Goal: Task Accomplishment & Management: Complete application form

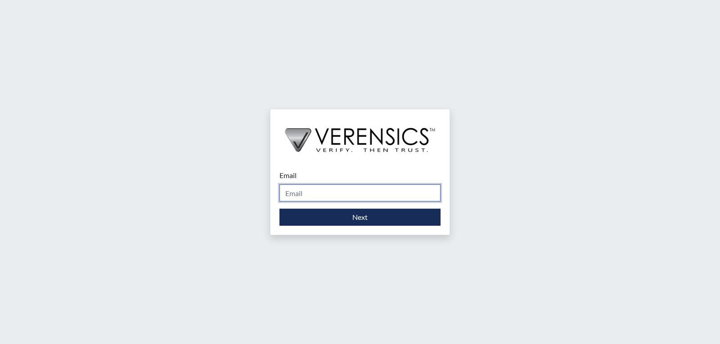
click at [306, 188] on input "Email" at bounding box center [359, 193] width 161 height 17
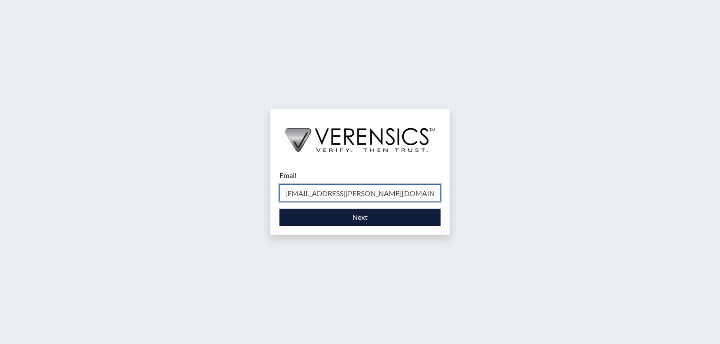
type input "[EMAIL_ADDRESS][PERSON_NAME][DOMAIN_NAME]"
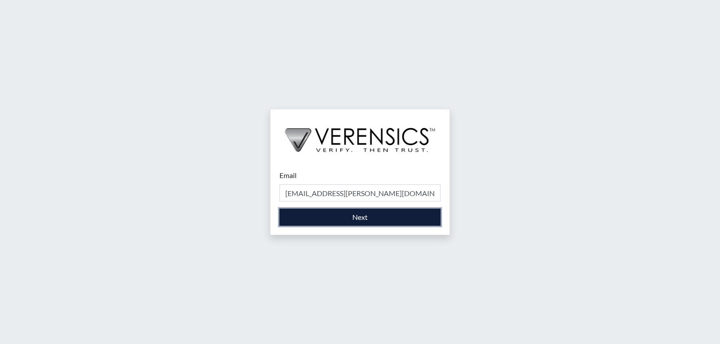
click at [335, 217] on button "Next" at bounding box center [359, 217] width 161 height 17
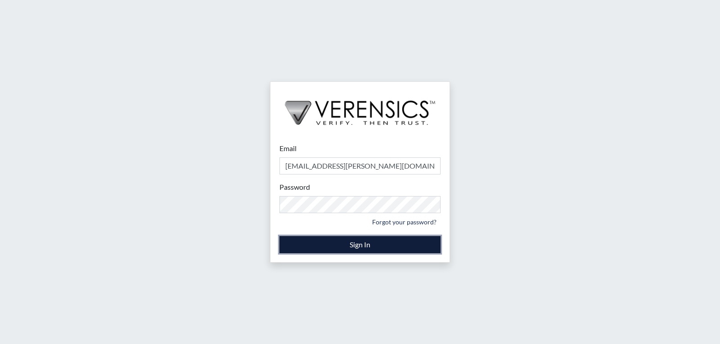
click at [332, 247] on button "Sign In" at bounding box center [359, 244] width 161 height 17
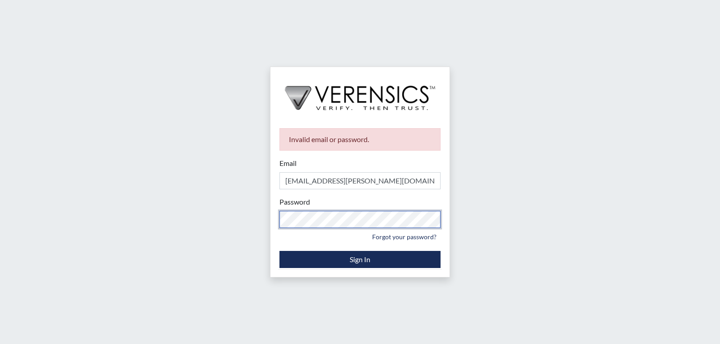
click at [275, 213] on div "Invalid email or password. Email [EMAIL_ADDRESS][PERSON_NAME][DOMAIN_NAME] Plea…" at bounding box center [359, 198] width 179 height 158
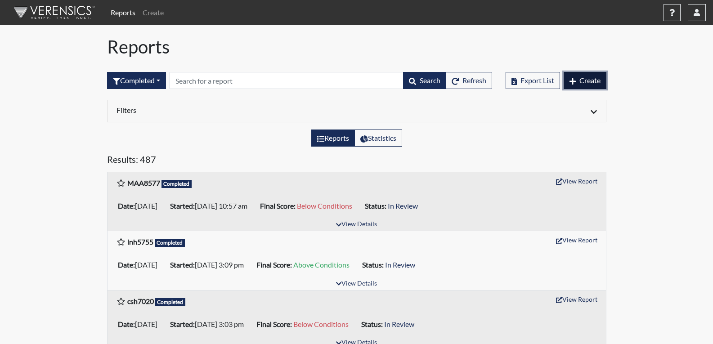
click at [577, 80] on button "Create" at bounding box center [585, 80] width 43 height 17
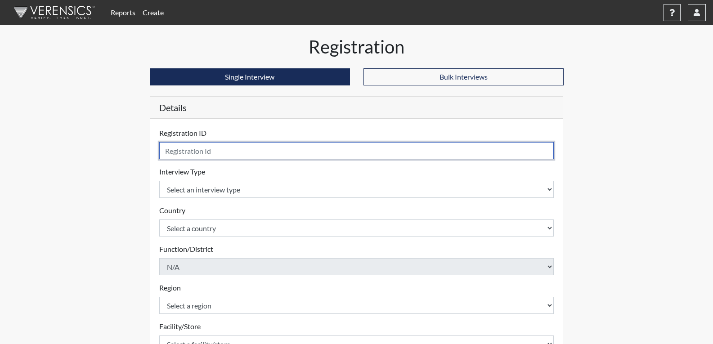
click at [253, 149] on input "text" at bounding box center [356, 150] width 395 height 17
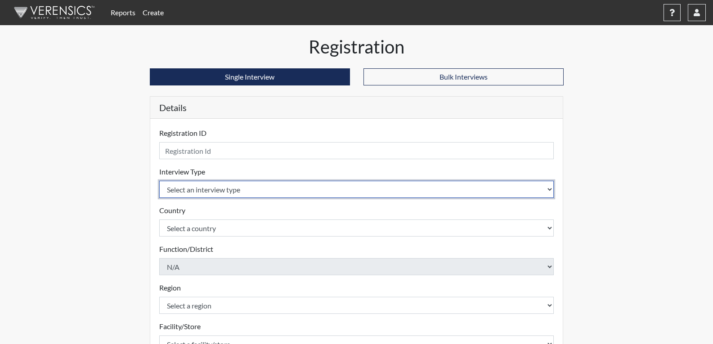
click at [240, 181] on select "Select an interview type Corrections Pre-Employment" at bounding box center [356, 189] width 395 height 17
select select "ff733e93-e1bf-11ea-9c9f-0eff0cf7eb8f"
click at [159, 181] on select "Select an interview type Corrections Pre-Employment" at bounding box center [356, 189] width 395 height 17
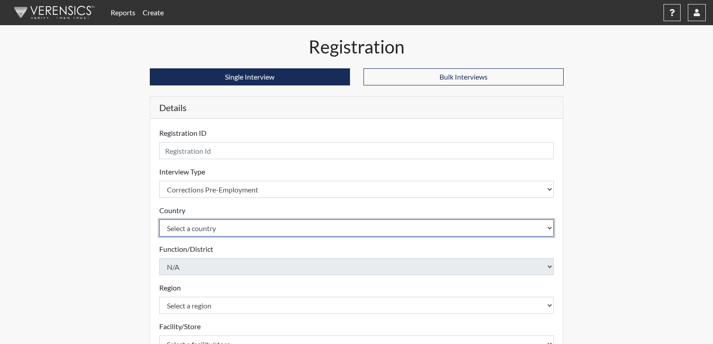
click at [231, 231] on select "Select a country [GEOGRAPHIC_DATA] [GEOGRAPHIC_DATA]" at bounding box center [356, 228] width 395 height 17
select select "united-states-of-[GEOGRAPHIC_DATA]"
click at [159, 220] on select "Select a country [GEOGRAPHIC_DATA] [GEOGRAPHIC_DATA]" at bounding box center [356, 228] width 395 height 17
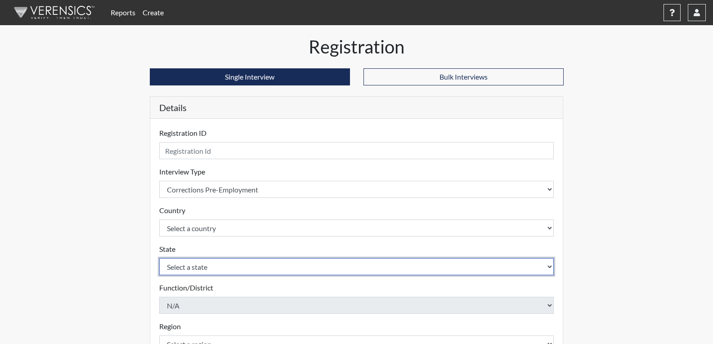
click at [221, 261] on select "Select a state [US_STATE] [US_STATE] [US_STATE] [US_STATE] [US_STATE] [US_STATE…" at bounding box center [356, 266] width 395 height 17
select select "GA"
click at [159, 258] on select "Select a state [US_STATE] [US_STATE] [US_STATE] [US_STATE] [US_STATE] [US_STATE…" at bounding box center [356, 266] width 395 height 17
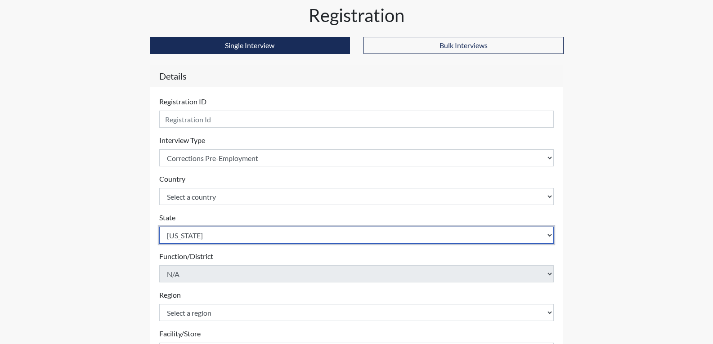
scroll to position [45, 0]
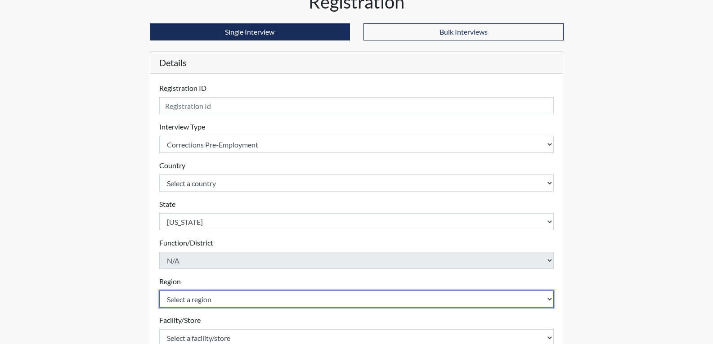
click at [190, 299] on select "Select a region [GEOGRAPHIC_DATA]" at bounding box center [356, 299] width 395 height 17
select select "743fb50d-a618-40f0-9631-f2ad6878b8a9"
click at [159, 291] on select "Select a region [GEOGRAPHIC_DATA]" at bounding box center [356, 299] width 395 height 17
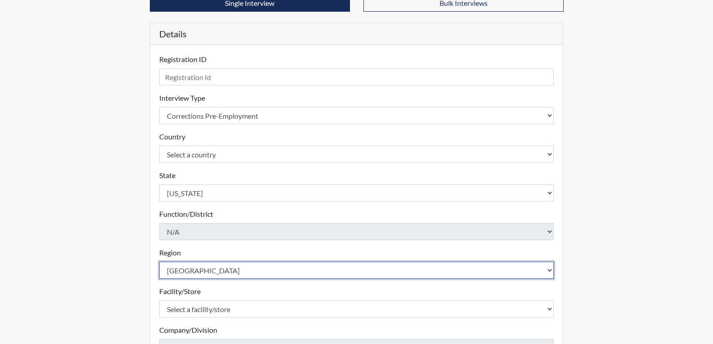
scroll to position [90, 0]
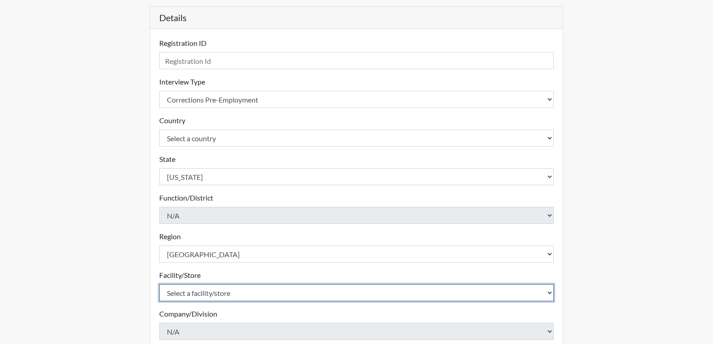
click at [214, 290] on select "Select a facility/store Coastal SP" at bounding box center [356, 292] width 395 height 17
select select "1ca32380-6dc3-48c7-adf5-9eb7d7284c70"
click at [159, 284] on select "Select a facility/store Coastal SP" at bounding box center [356, 292] width 395 height 17
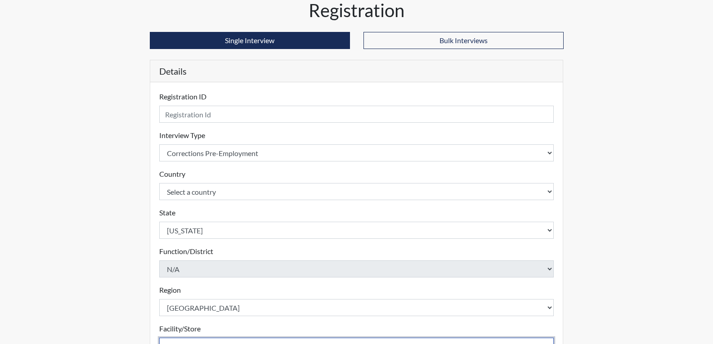
scroll to position [21, 0]
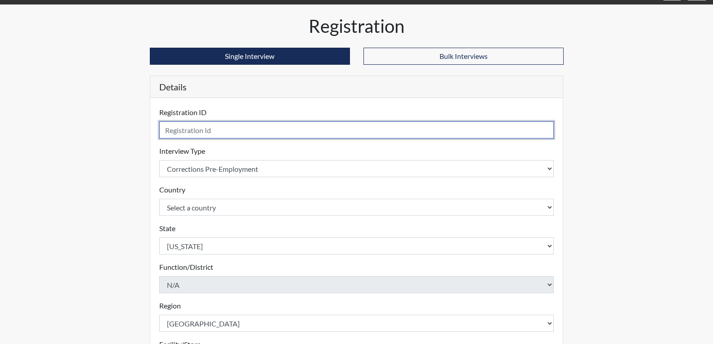
click at [281, 131] on input "text" at bounding box center [356, 130] width 395 height 17
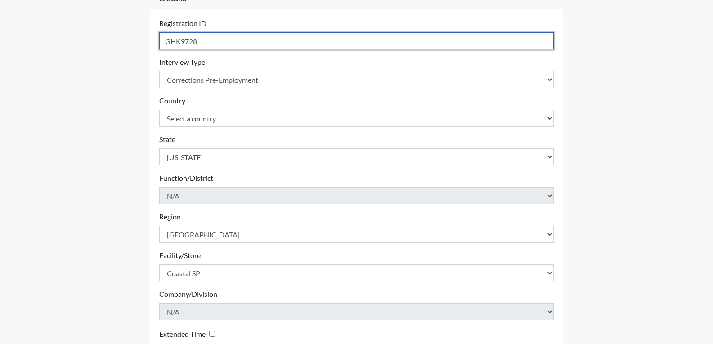
scroll to position [111, 0]
type input "GHK9728"
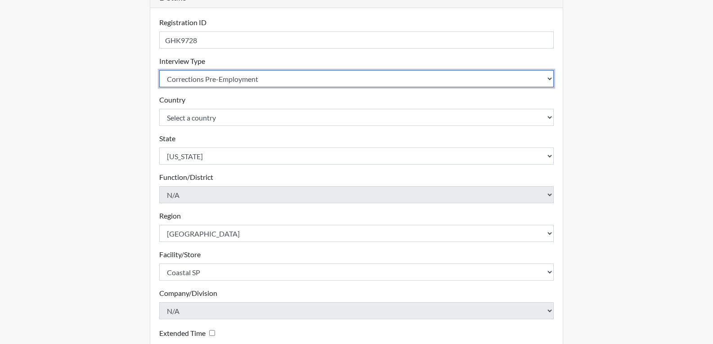
click at [305, 80] on select "Select an interview type Corrections Pre-Employment" at bounding box center [356, 78] width 395 height 17
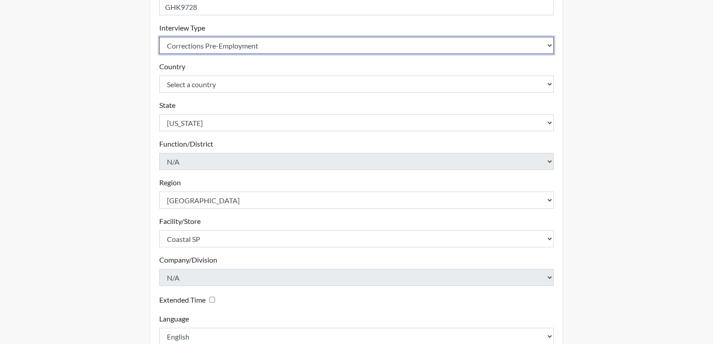
scroll to position [201, 0]
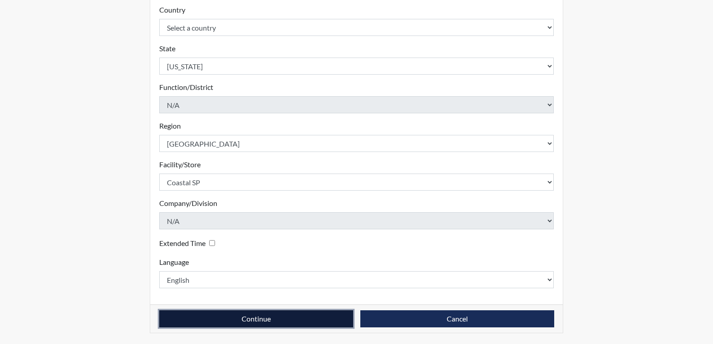
click at [279, 317] on button "Continue" at bounding box center [256, 319] width 194 height 17
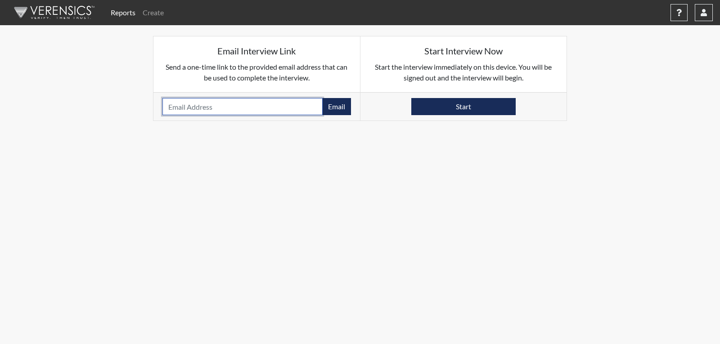
click at [298, 100] on input "email" at bounding box center [242, 106] width 160 height 17
click at [384, 118] on div "Start" at bounding box center [463, 106] width 207 height 28
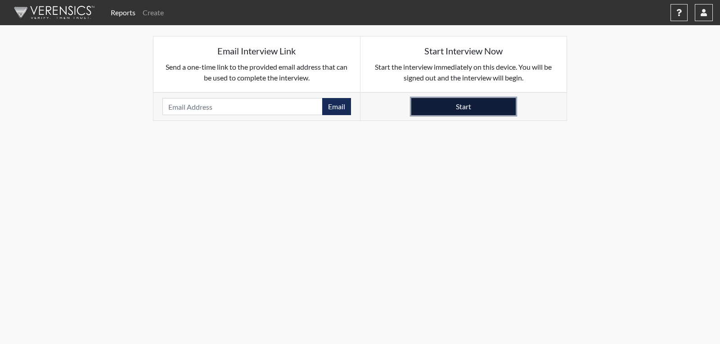
click at [434, 109] on button "Start" at bounding box center [463, 106] width 104 height 17
